Goal: Task Accomplishment & Management: Complete application form

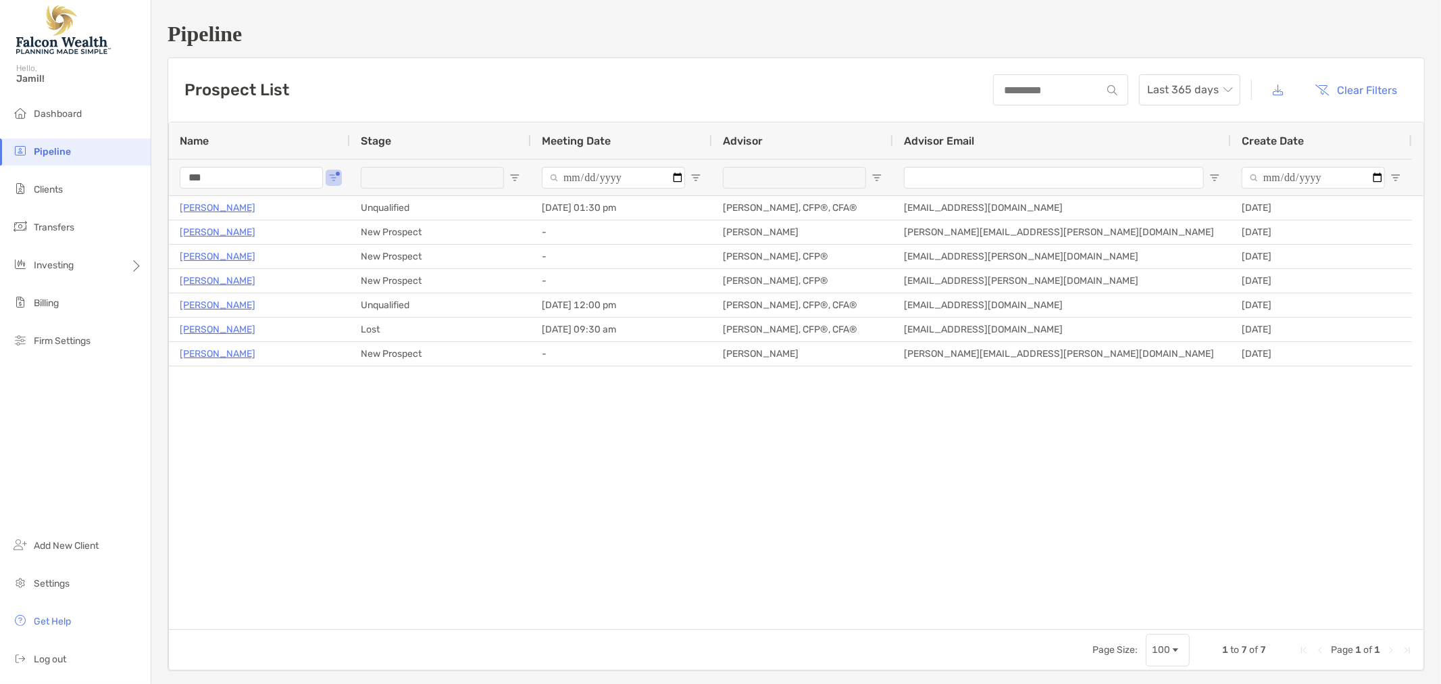
click at [226, 176] on input "***" at bounding box center [251, 178] width 143 height 22
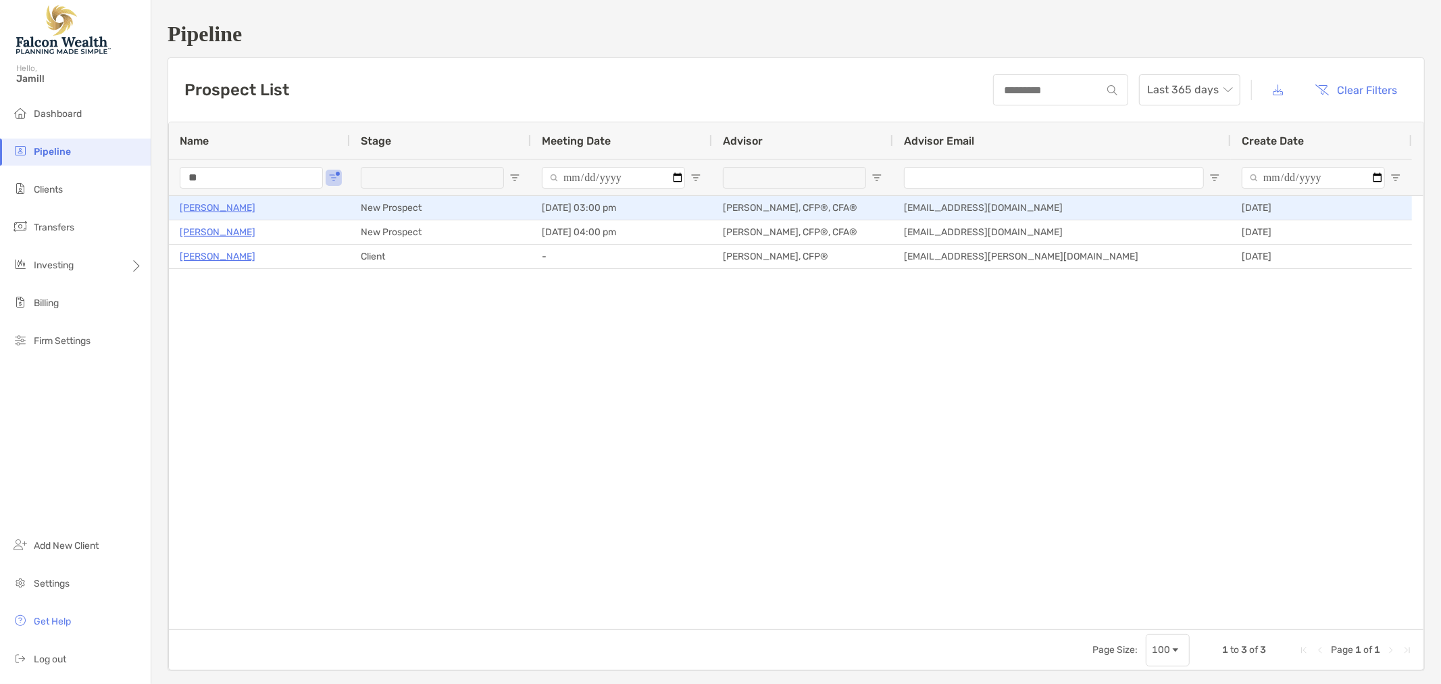
type input "**"
click at [243, 207] on p "[PERSON_NAME]" at bounding box center [218, 207] width 76 height 17
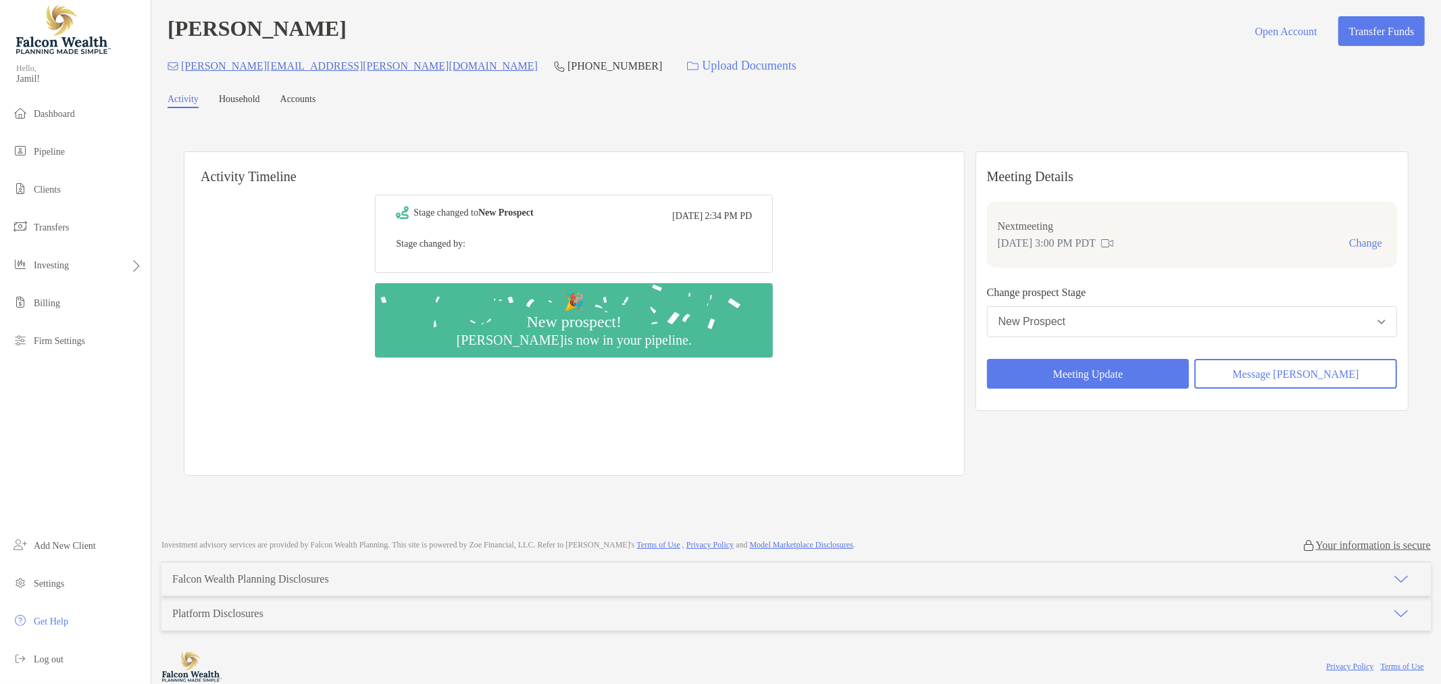
click at [1160, 327] on button "New Prospect" at bounding box center [1192, 321] width 410 height 31
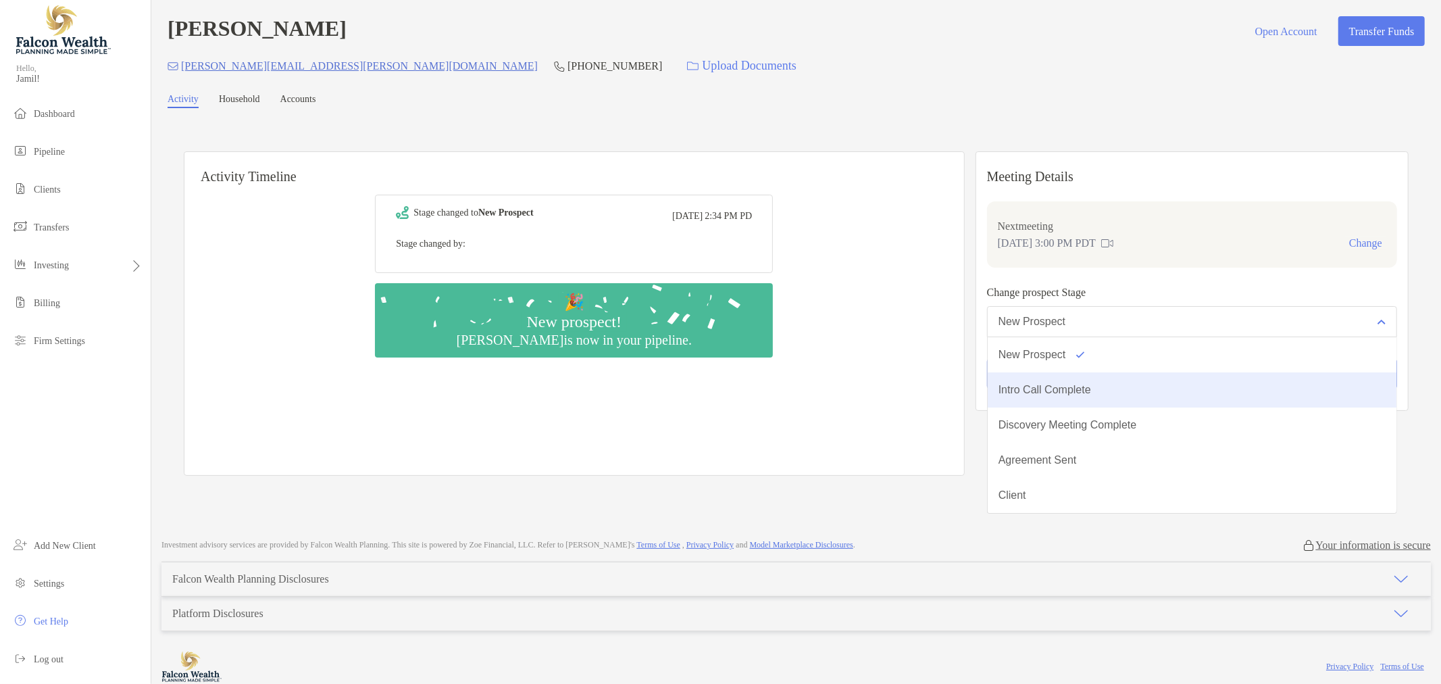
click at [1128, 381] on button "Intro Call Complete" at bounding box center [1192, 389] width 409 height 35
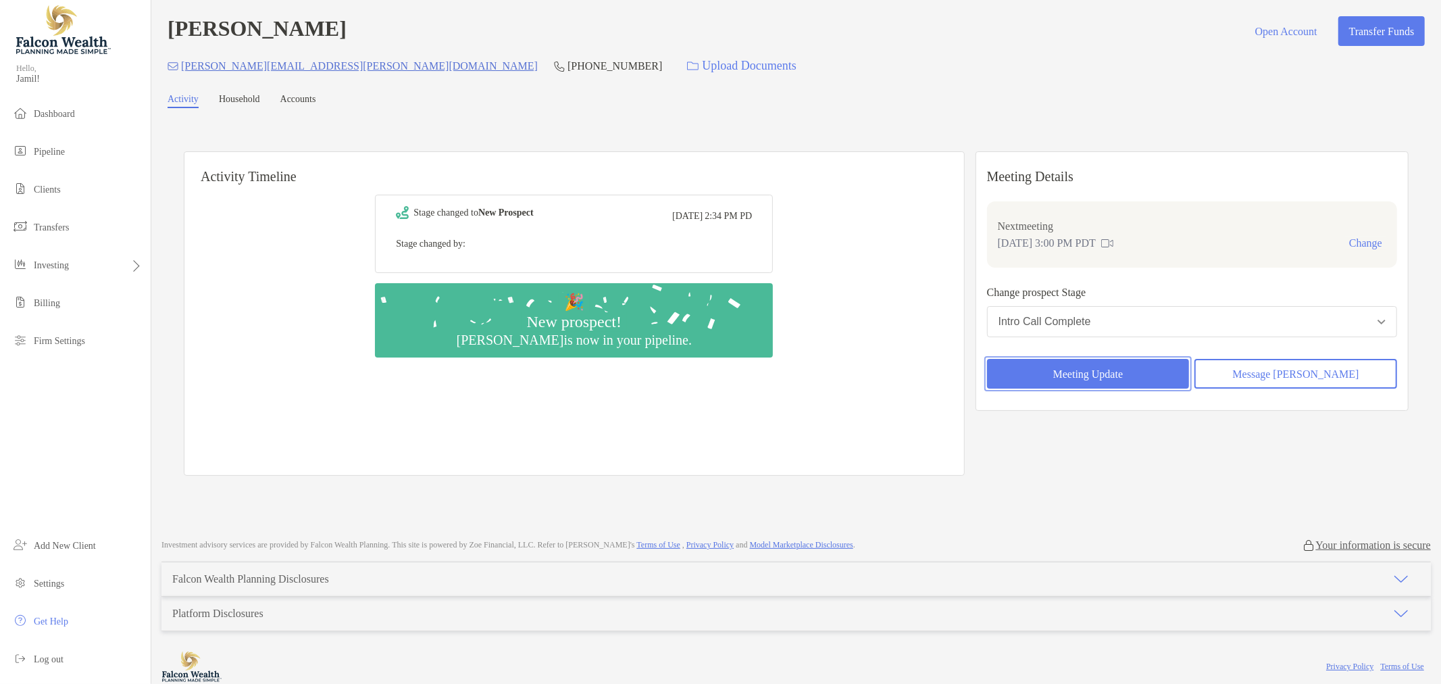
click at [1100, 380] on button "Meeting Update" at bounding box center [1088, 374] width 203 height 30
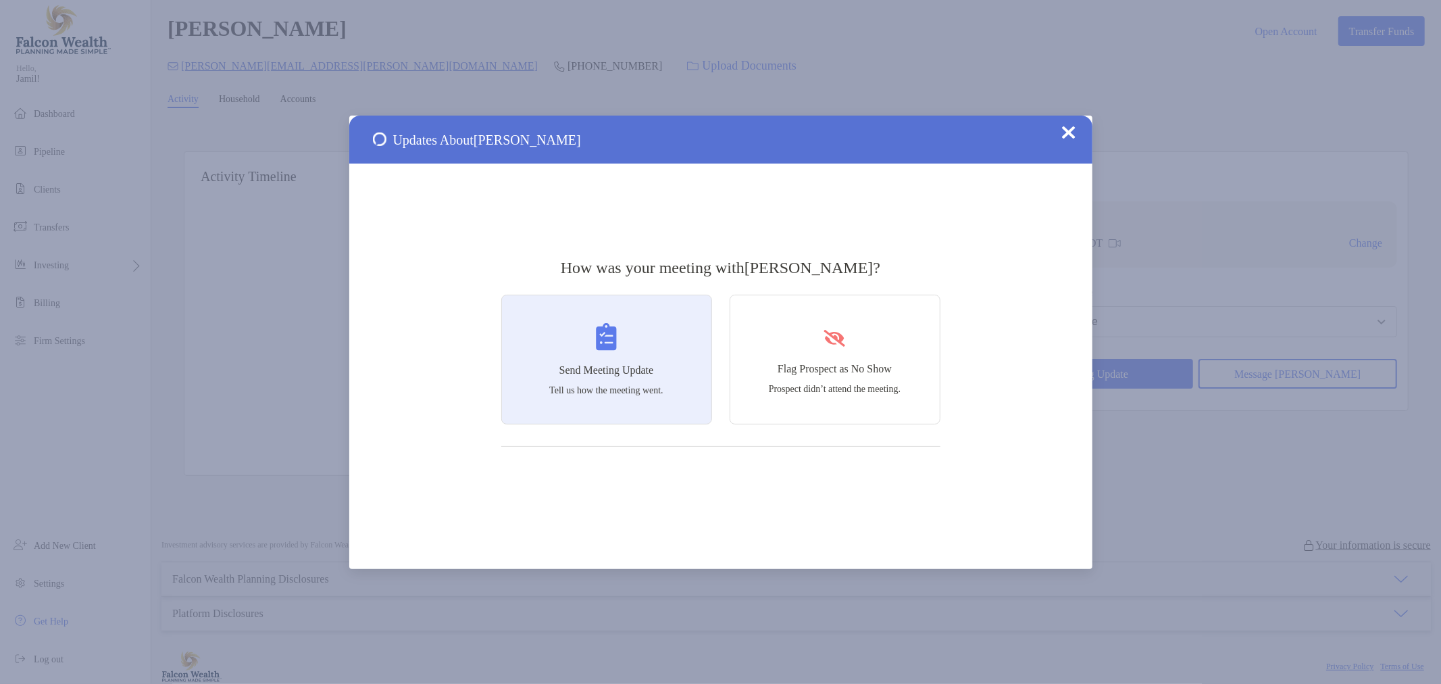
click at [666, 368] on div "Send Meeting Update Tell us how the meeting went." at bounding box center [606, 359] width 211 height 130
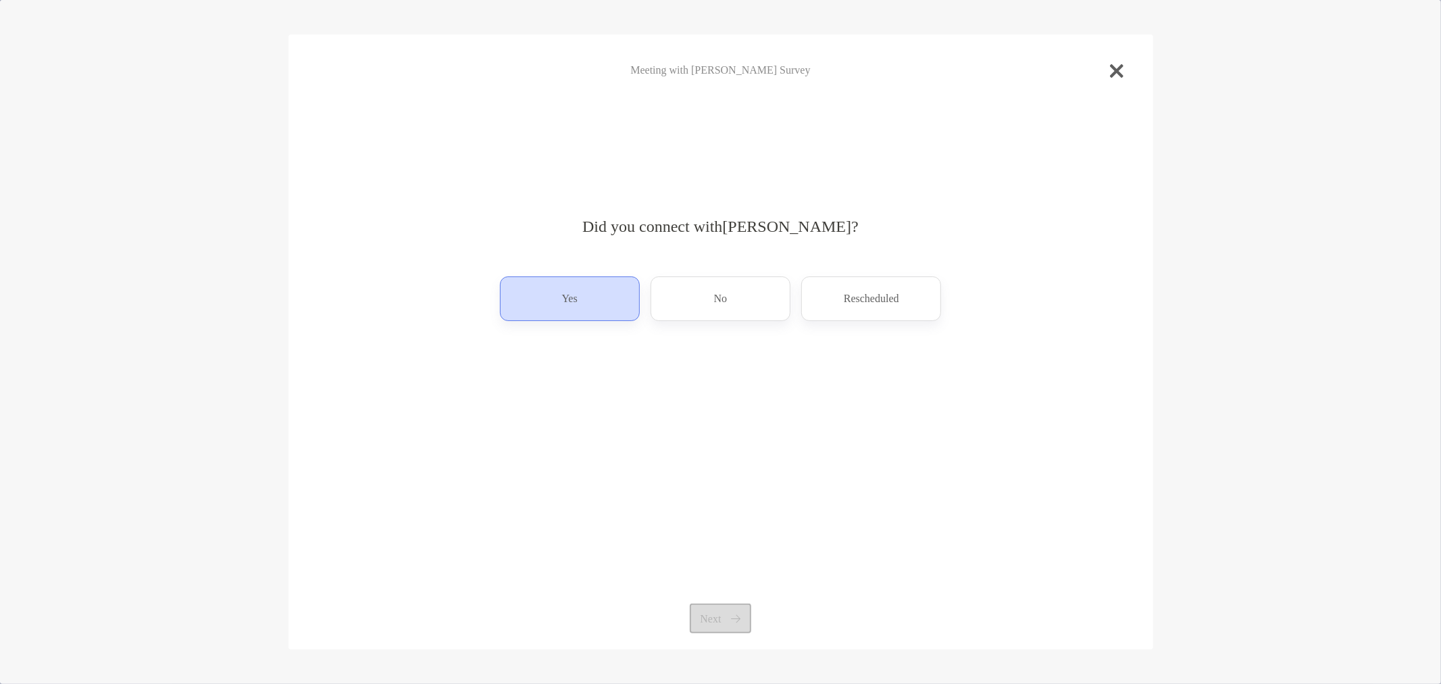
click at [571, 293] on p "Yes" at bounding box center [570, 299] width 16 height 22
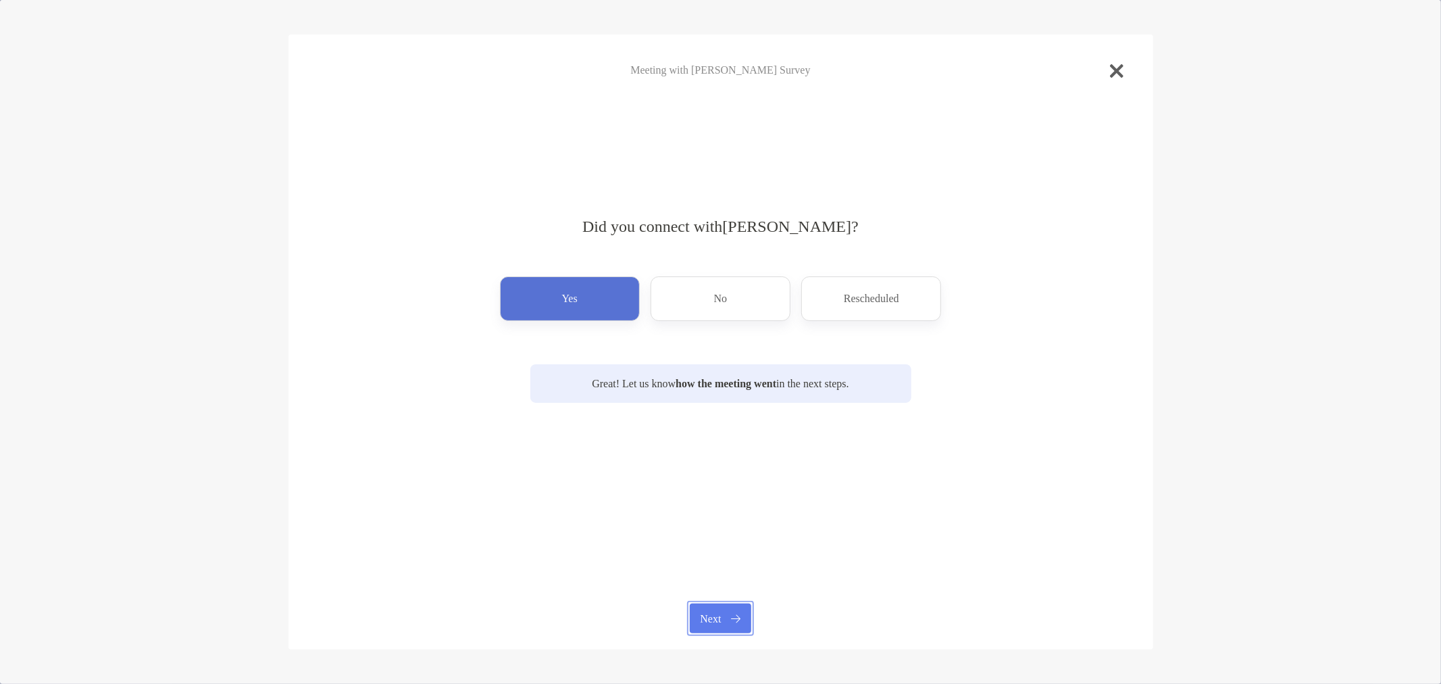
click at [713, 630] on button "Next" at bounding box center [720, 618] width 61 height 30
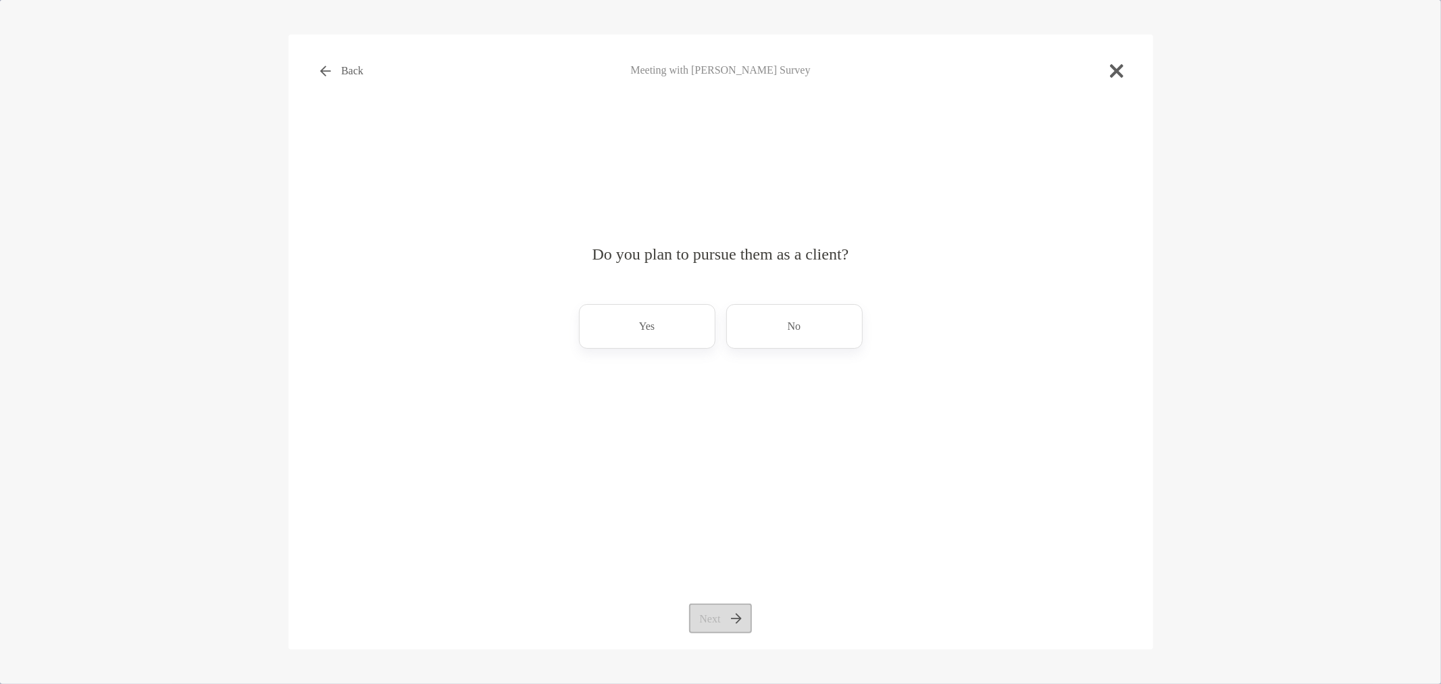
drag, startPoint x: 664, startPoint y: 321, endPoint x: 751, endPoint y: 541, distance: 236.8
click at [664, 322] on div "Yes" at bounding box center [647, 326] width 136 height 45
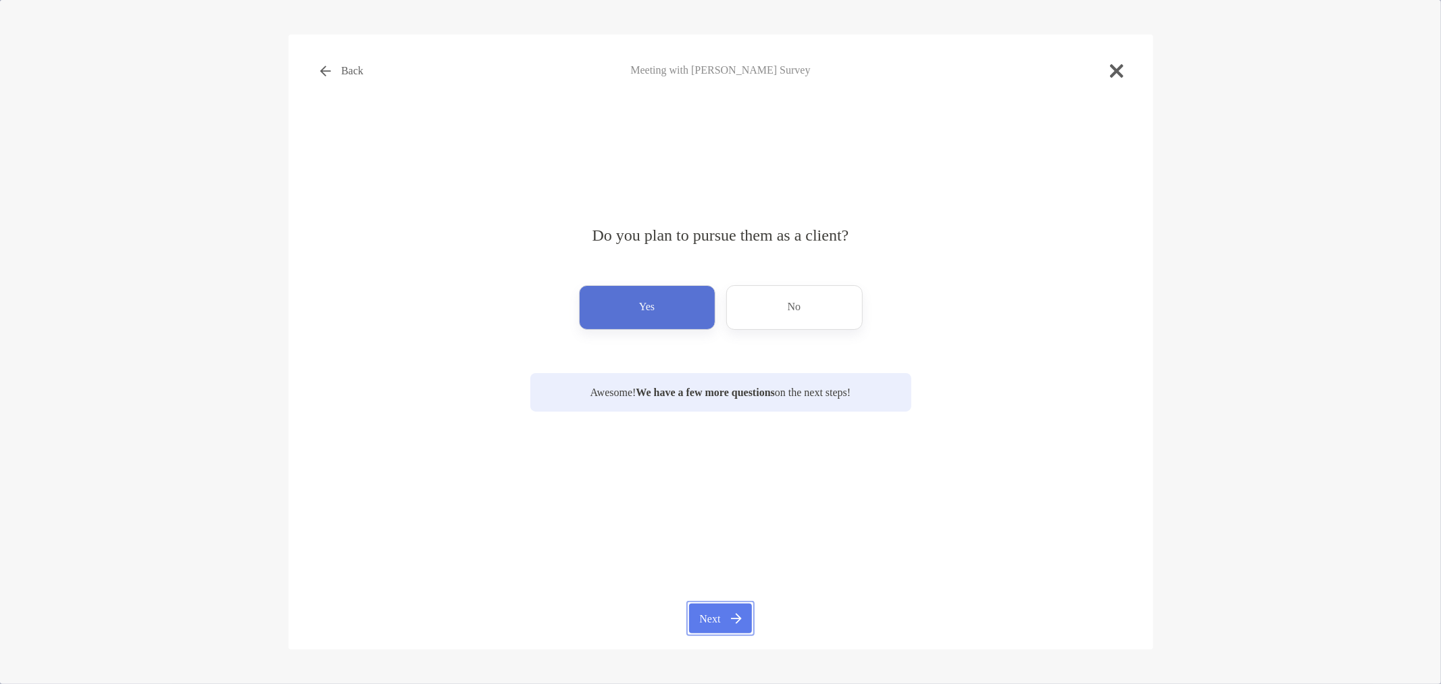
click at [707, 623] on button "Next" at bounding box center [720, 618] width 63 height 30
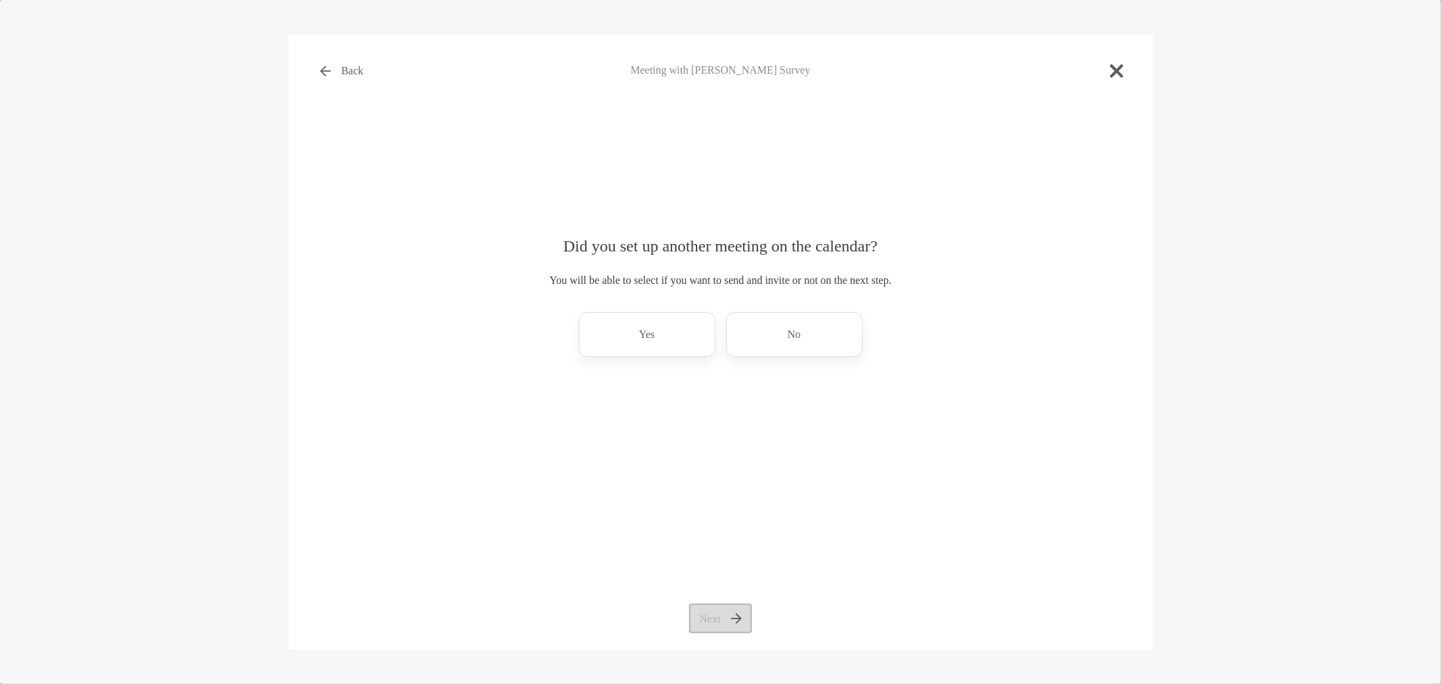
click at [681, 309] on div "You will be able to select if you want to send and invite or not on the next st…" at bounding box center [720, 292] width 821 height 41
click at [677, 342] on div "Yes" at bounding box center [647, 334] width 136 height 45
click at [705, 619] on button "Next" at bounding box center [720, 618] width 63 height 30
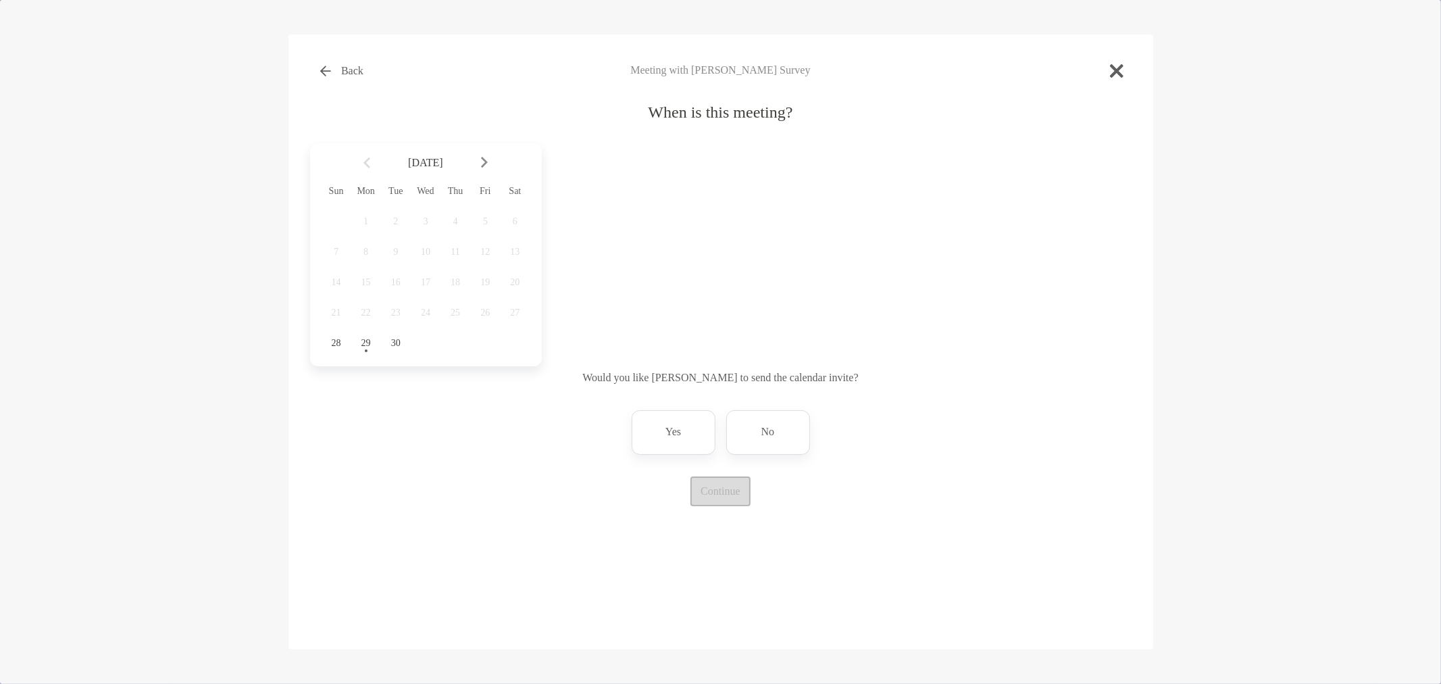
click at [485, 162] on img at bounding box center [484, 162] width 7 height 11
click at [427, 218] on span "1" at bounding box center [425, 221] width 23 height 11
click at [361, 255] on span "6" at bounding box center [366, 252] width 23 height 11
click at [600, 278] on div "4:00 pm" at bounding box center [610, 277] width 91 height 31
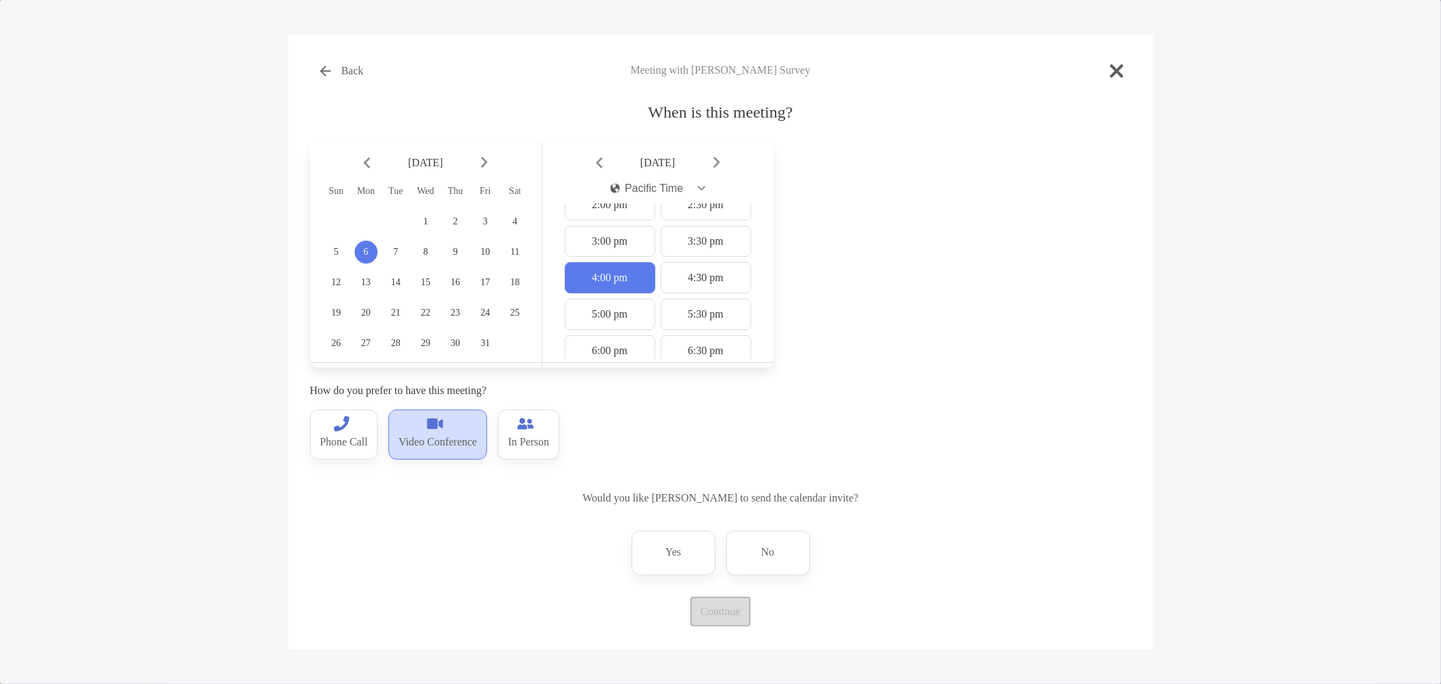
click at [433, 439] on p "Video Conference" at bounding box center [438, 443] width 78 height 22
click at [802, 561] on div "No" at bounding box center [768, 552] width 84 height 45
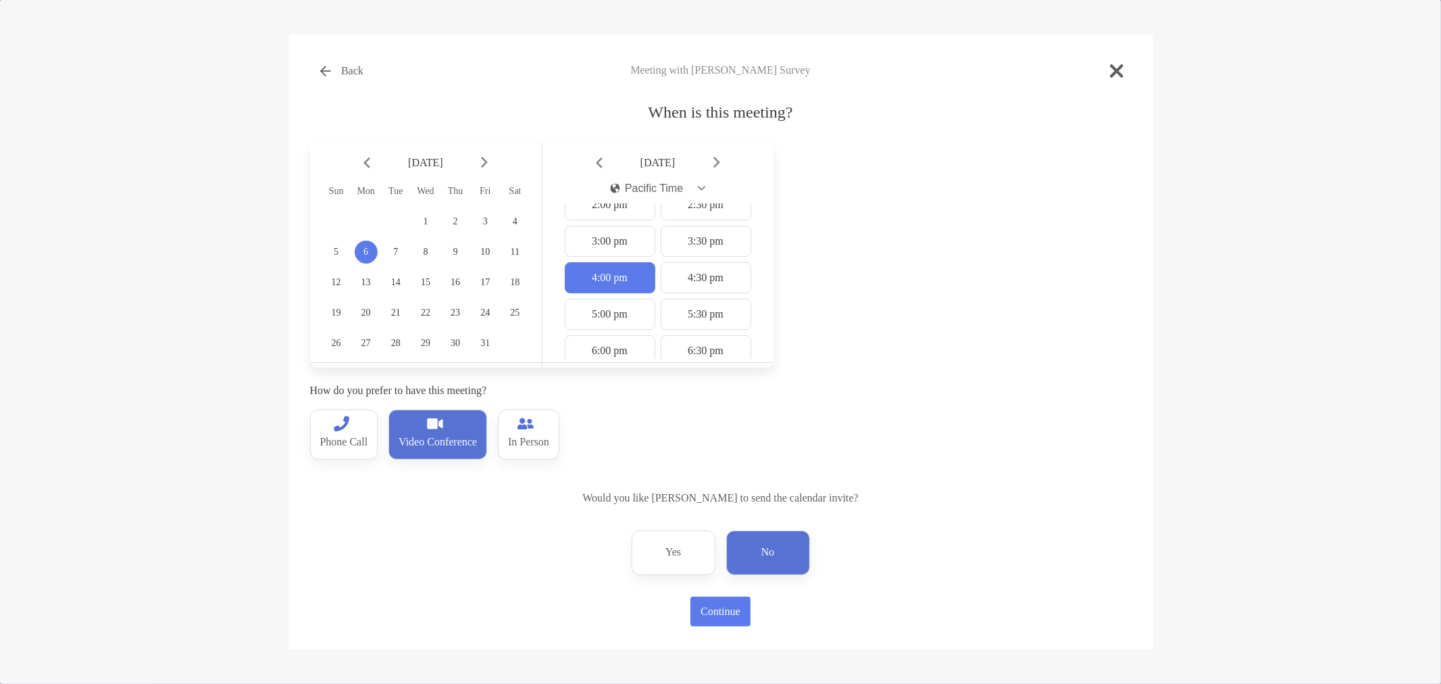
click at [718, 630] on div "Back Meeting with Robert Kohlmann Survey When is this meeting? October 2025 Sun…" at bounding box center [720, 341] width 865 height 615
click at [723, 610] on button "Continue" at bounding box center [720, 611] width 61 height 30
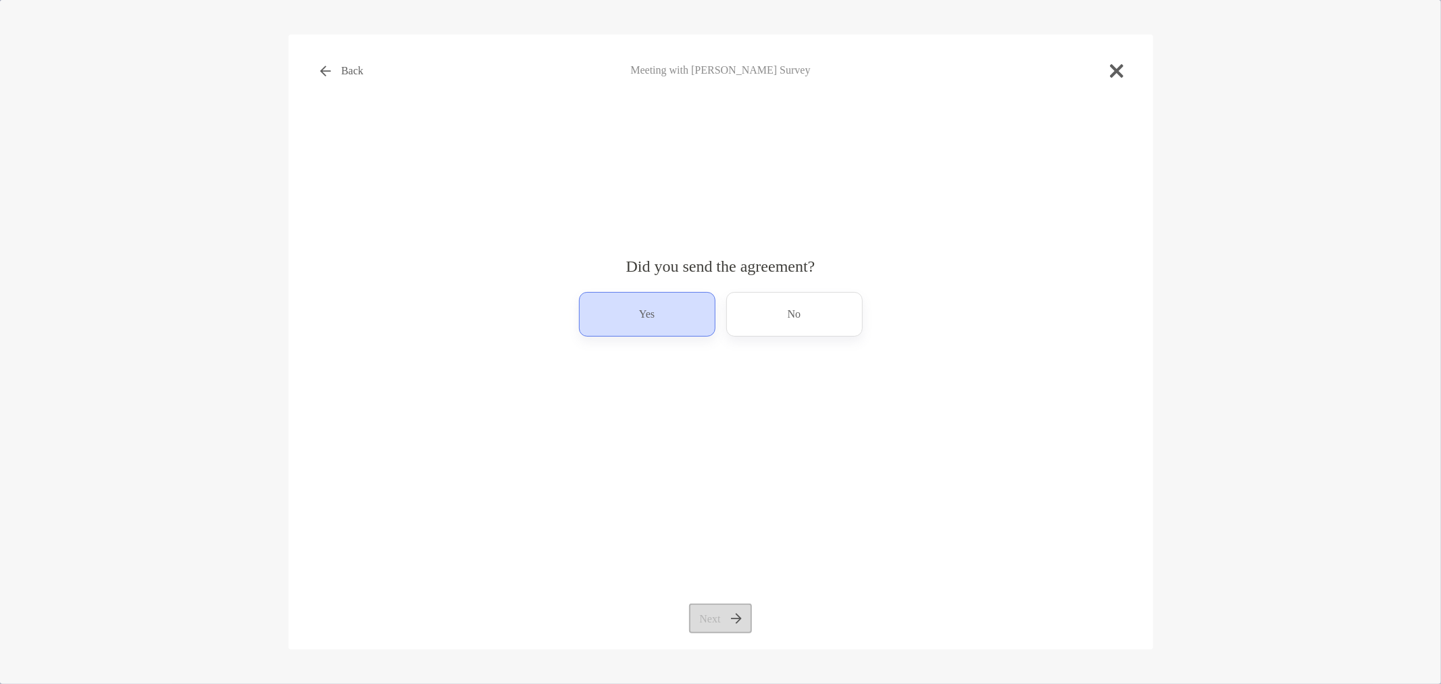
click at [645, 301] on div "Yes" at bounding box center [647, 314] width 136 height 45
click at [712, 619] on button "Next" at bounding box center [720, 618] width 63 height 30
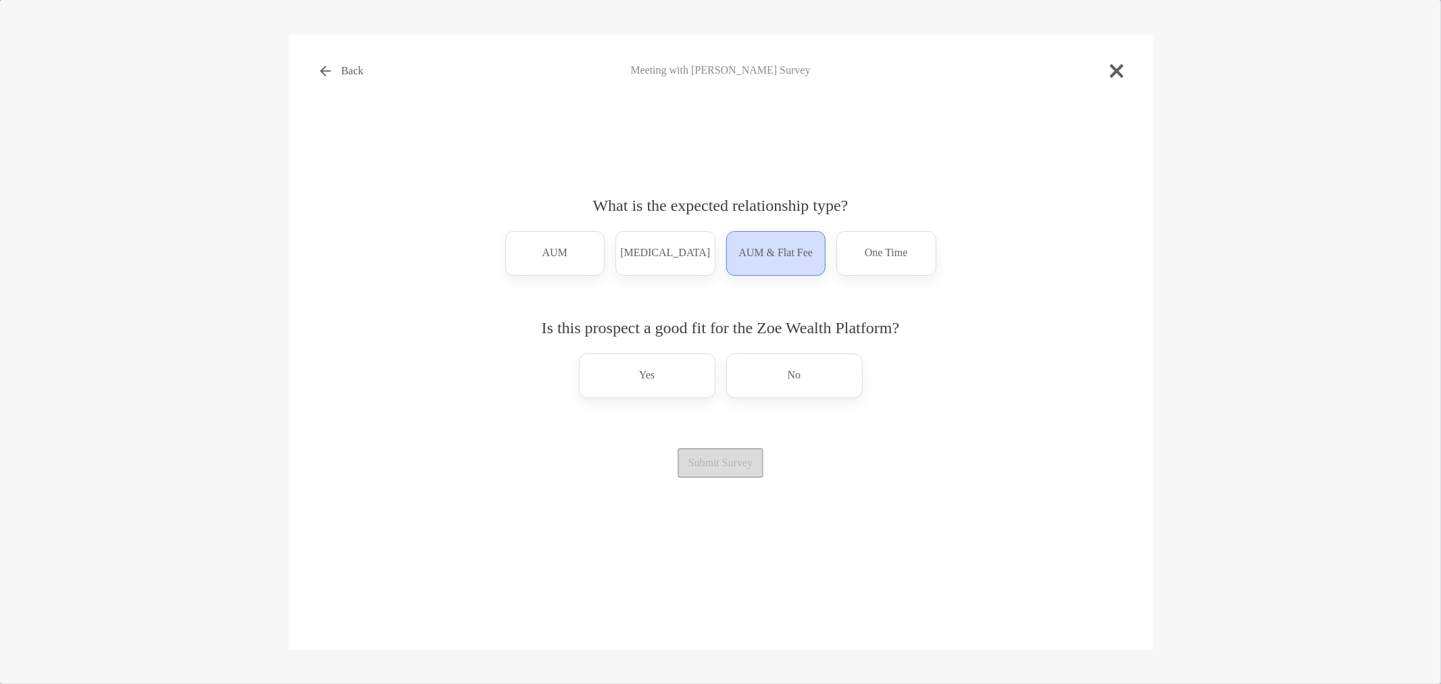
click at [773, 262] on p "AUM & Flat Fee" at bounding box center [775, 253] width 74 height 22
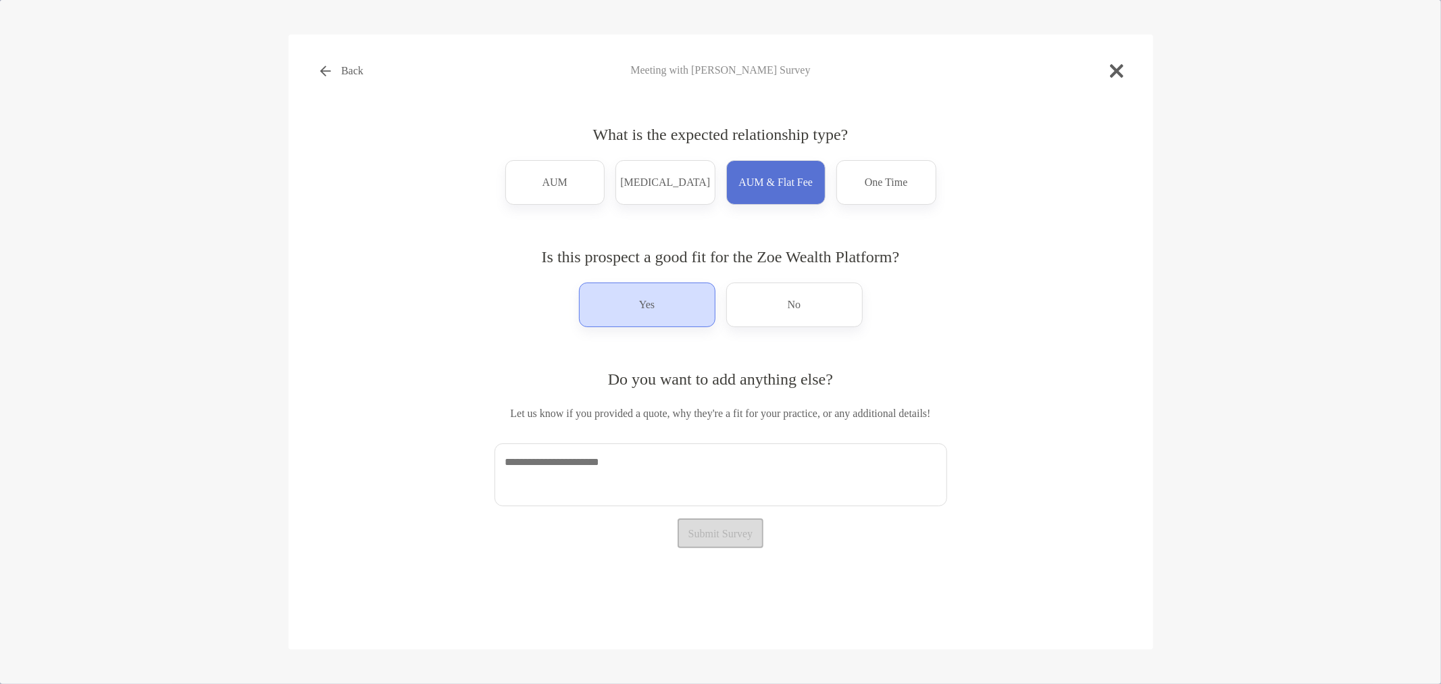
click at [665, 311] on div "Yes" at bounding box center [647, 304] width 136 height 45
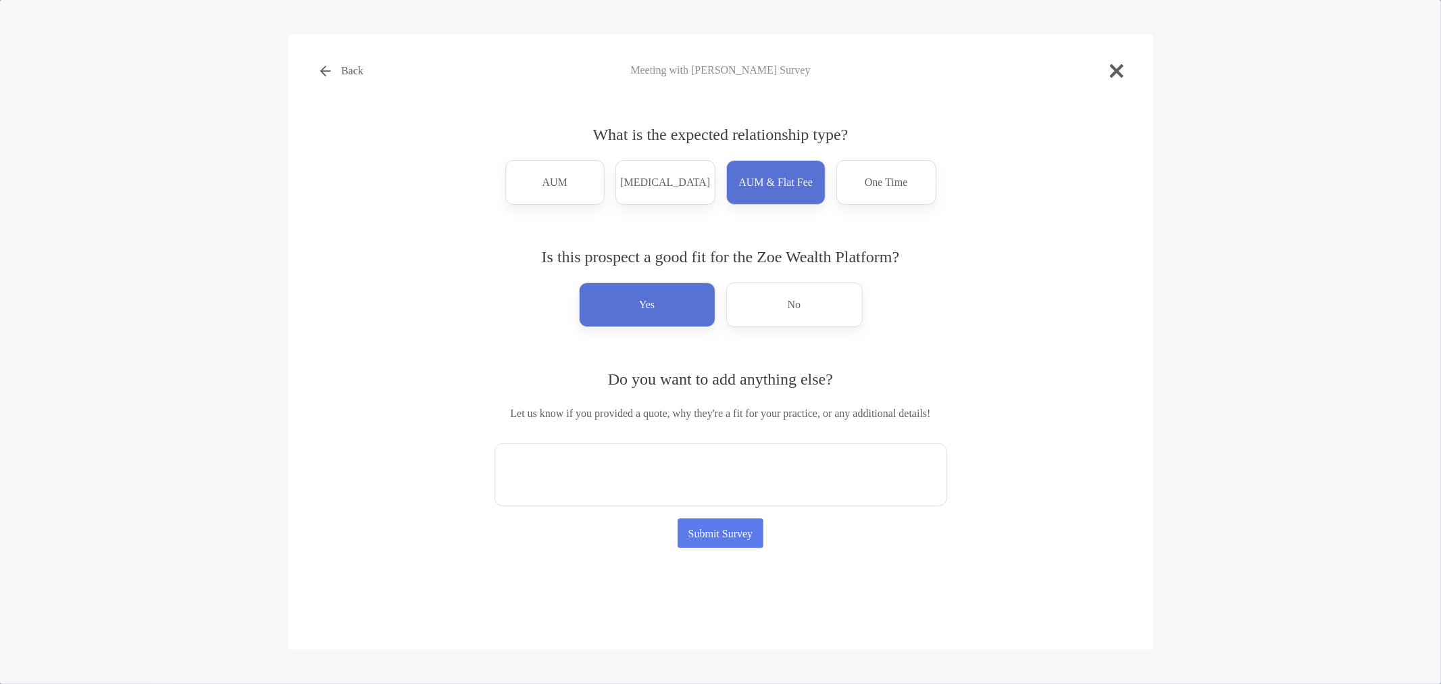
click at [629, 481] on textarea at bounding box center [720, 474] width 453 height 63
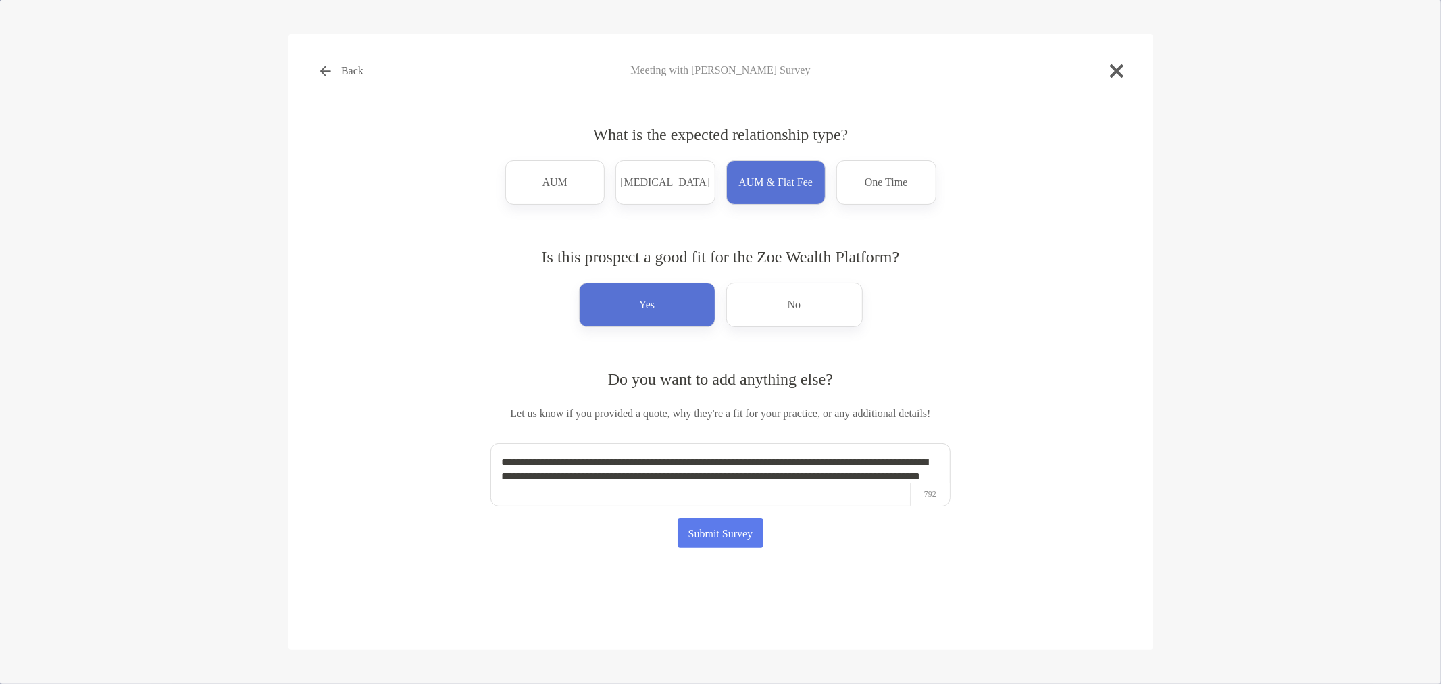
type textarea "**********"
click at [753, 542] on button "Submit Survey" at bounding box center [720, 533] width 86 height 30
